Goal: Task Accomplishment & Management: Use online tool/utility

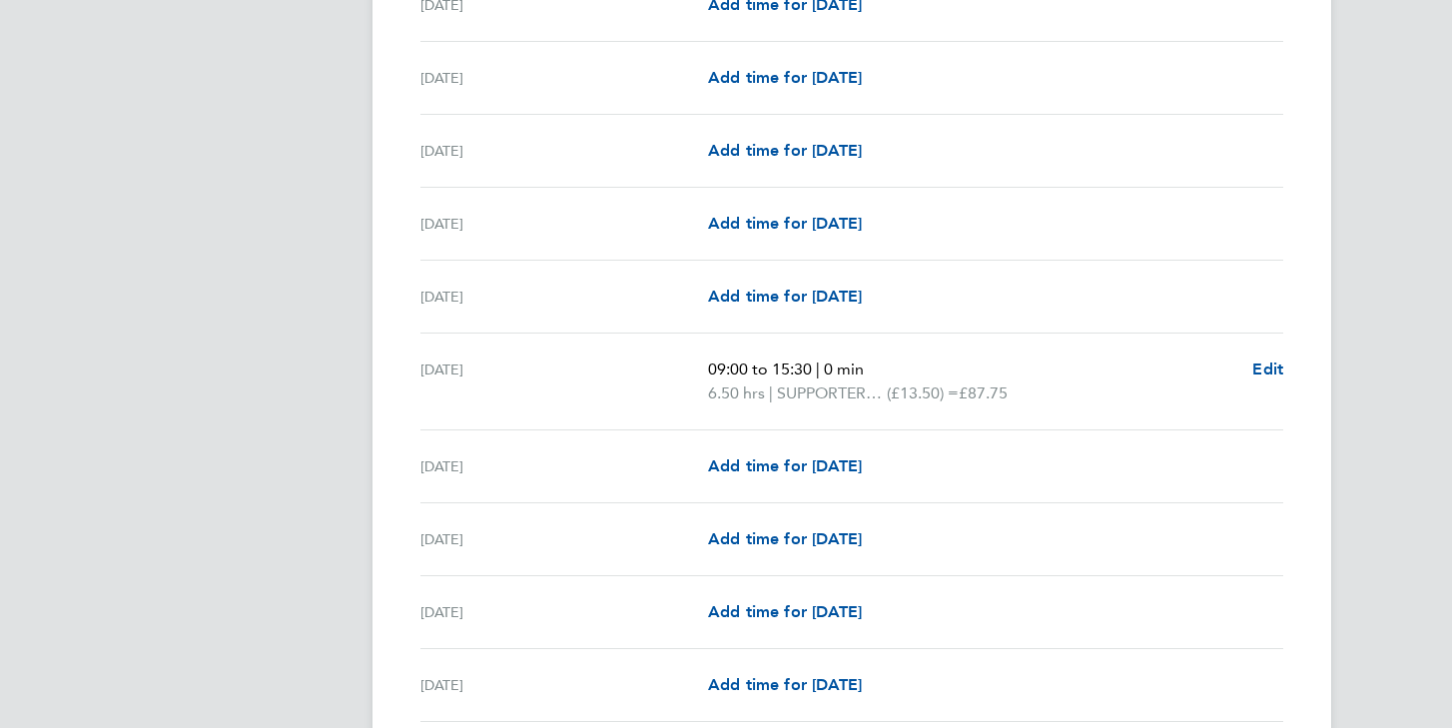
scroll to position [2232, 0]
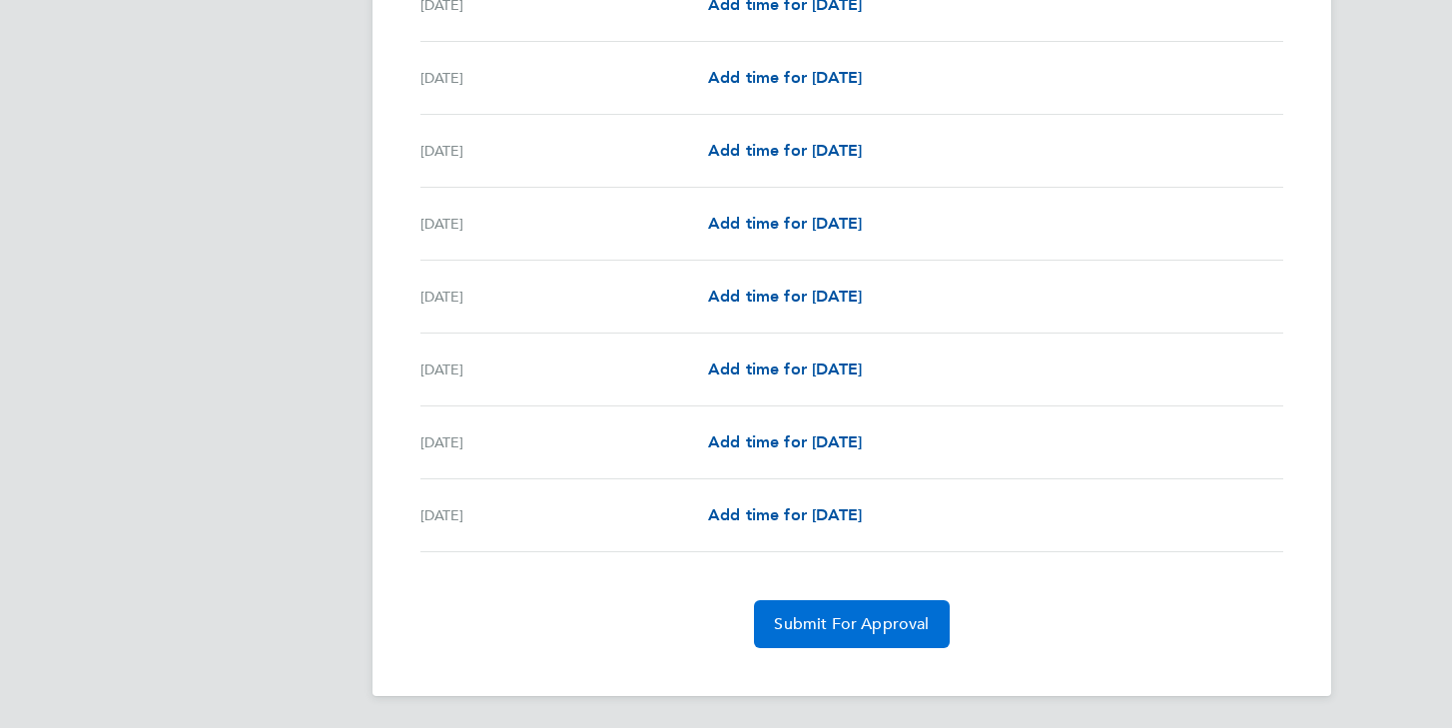
click at [871, 631] on span "Submit For Approval" at bounding box center [851, 624] width 155 height 20
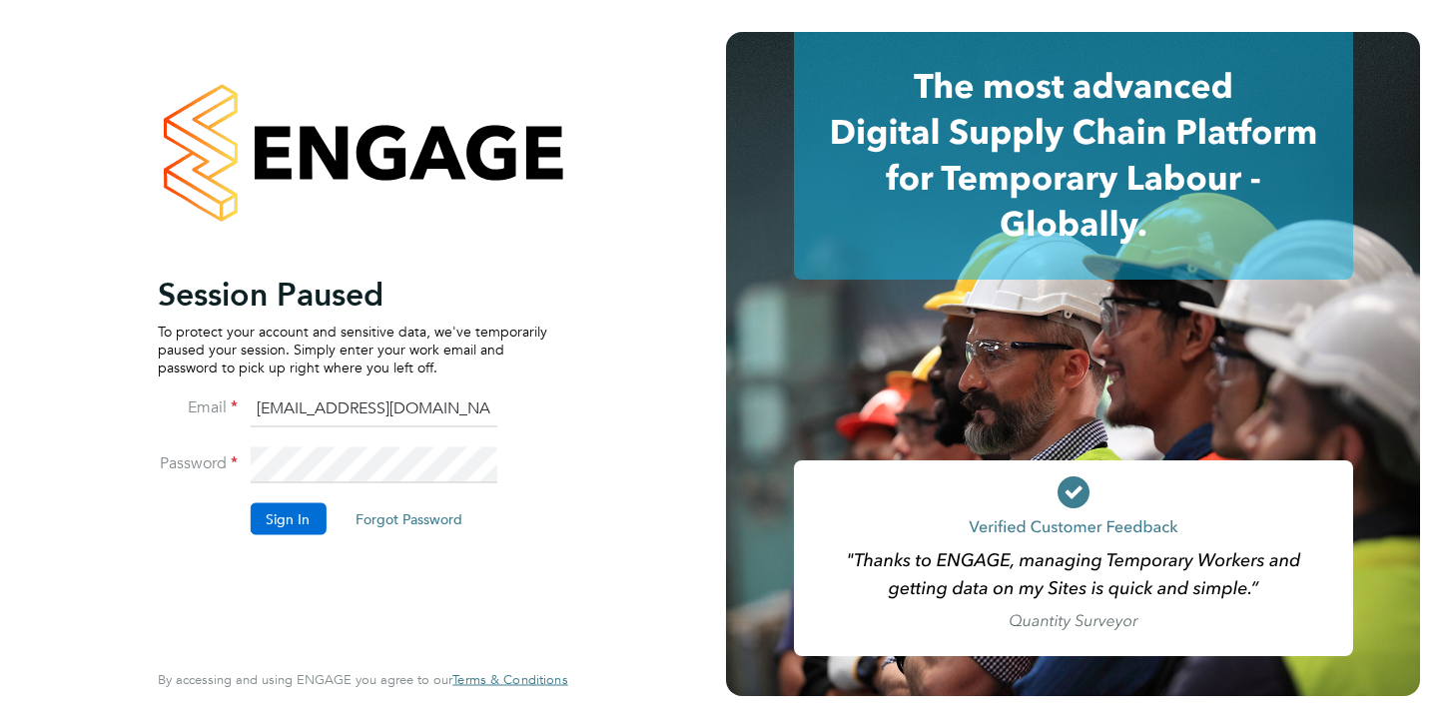
click at [299, 523] on button "Sign In" at bounding box center [288, 518] width 76 height 32
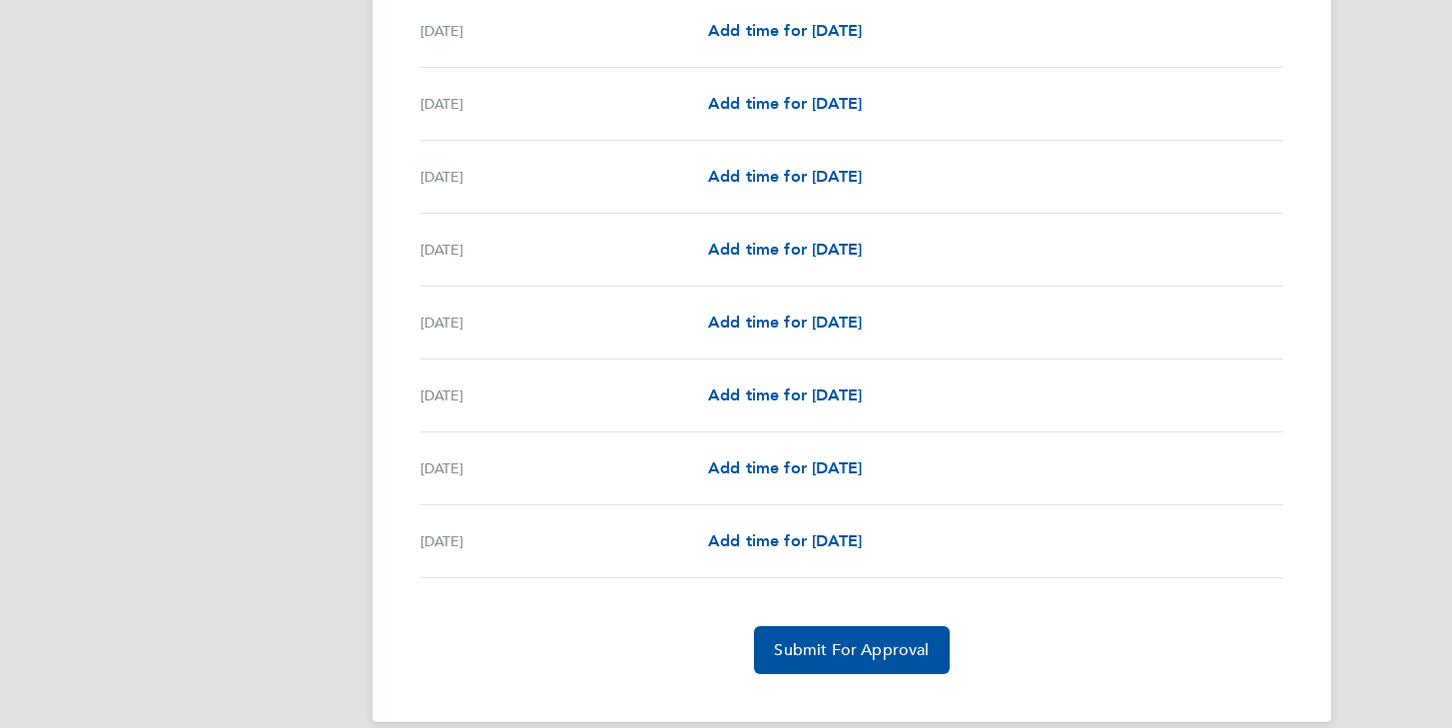
scroll to position [2232, 0]
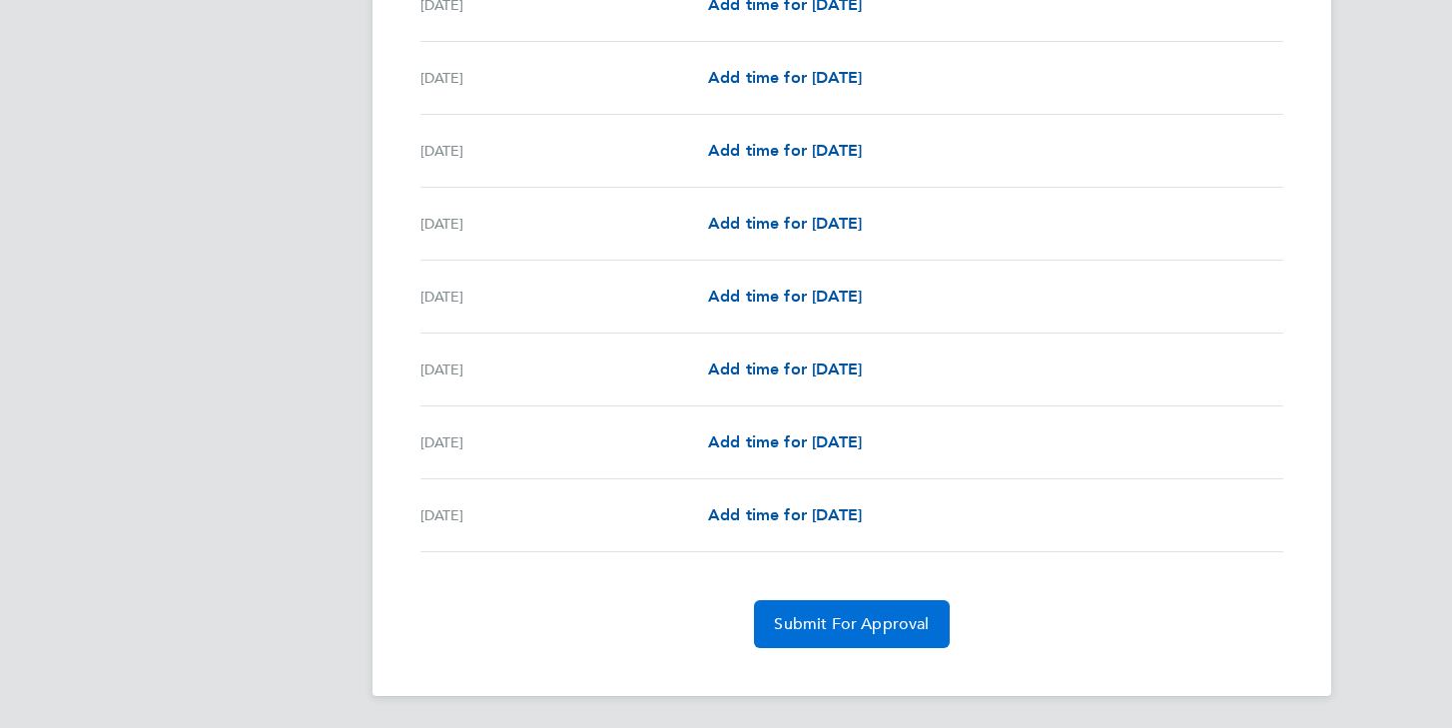
click at [856, 617] on span "Submit For Approval" at bounding box center [851, 624] width 155 height 20
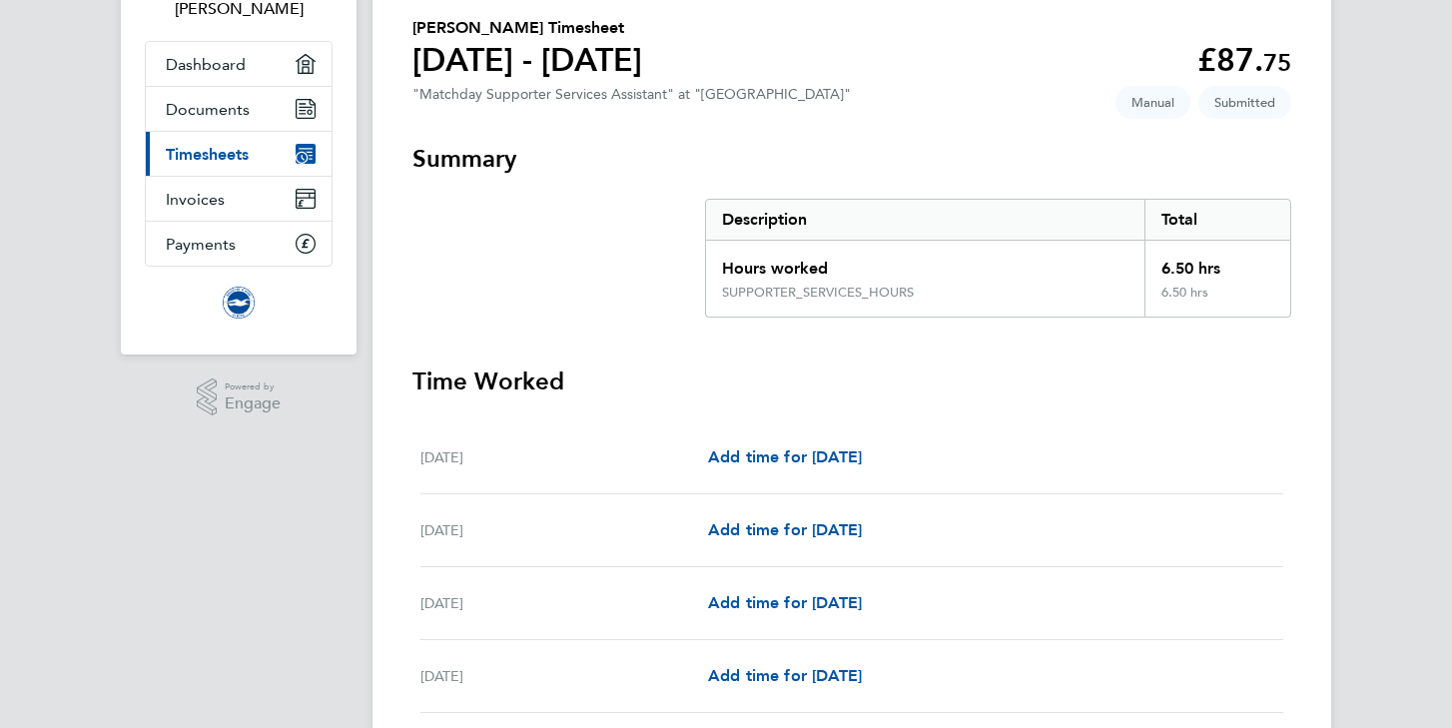
scroll to position [0, 0]
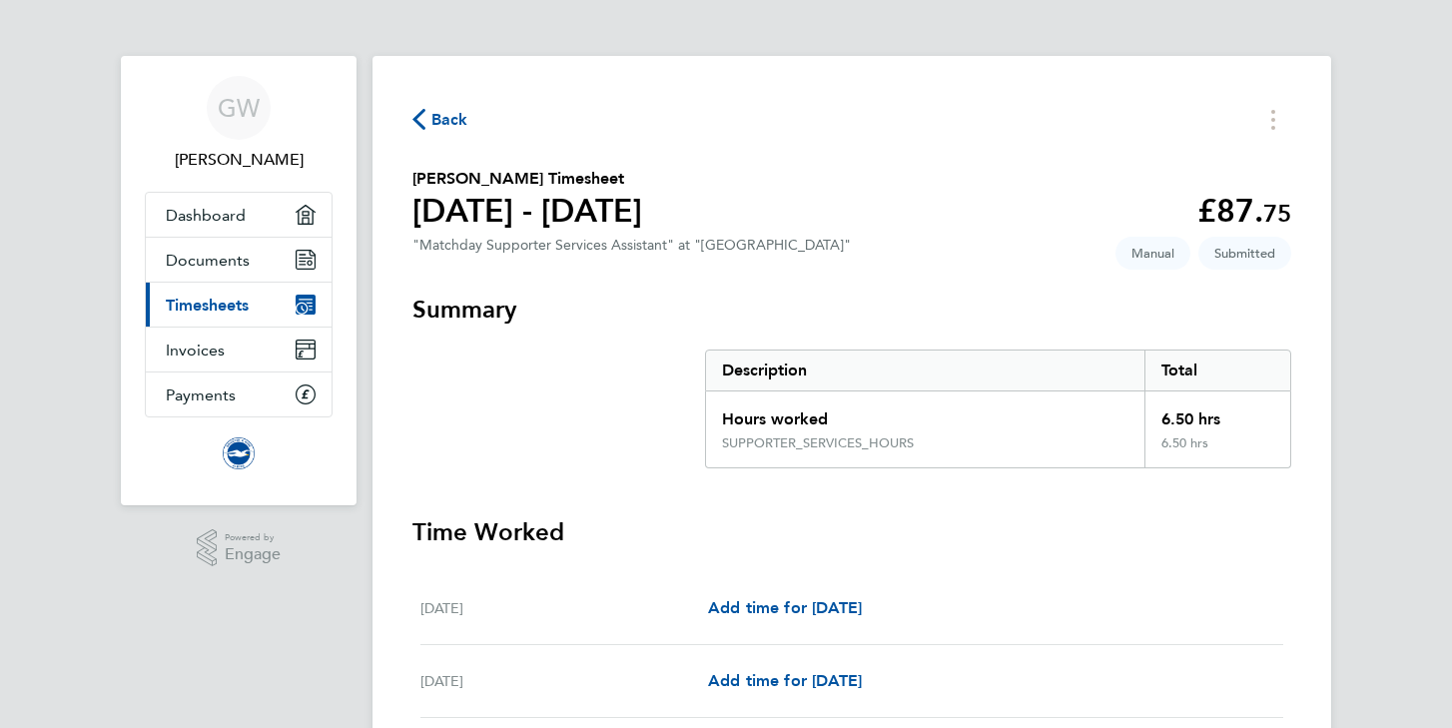
click at [444, 124] on span "Back" at bounding box center [449, 120] width 37 height 24
